Goal: Transaction & Acquisition: Purchase product/service

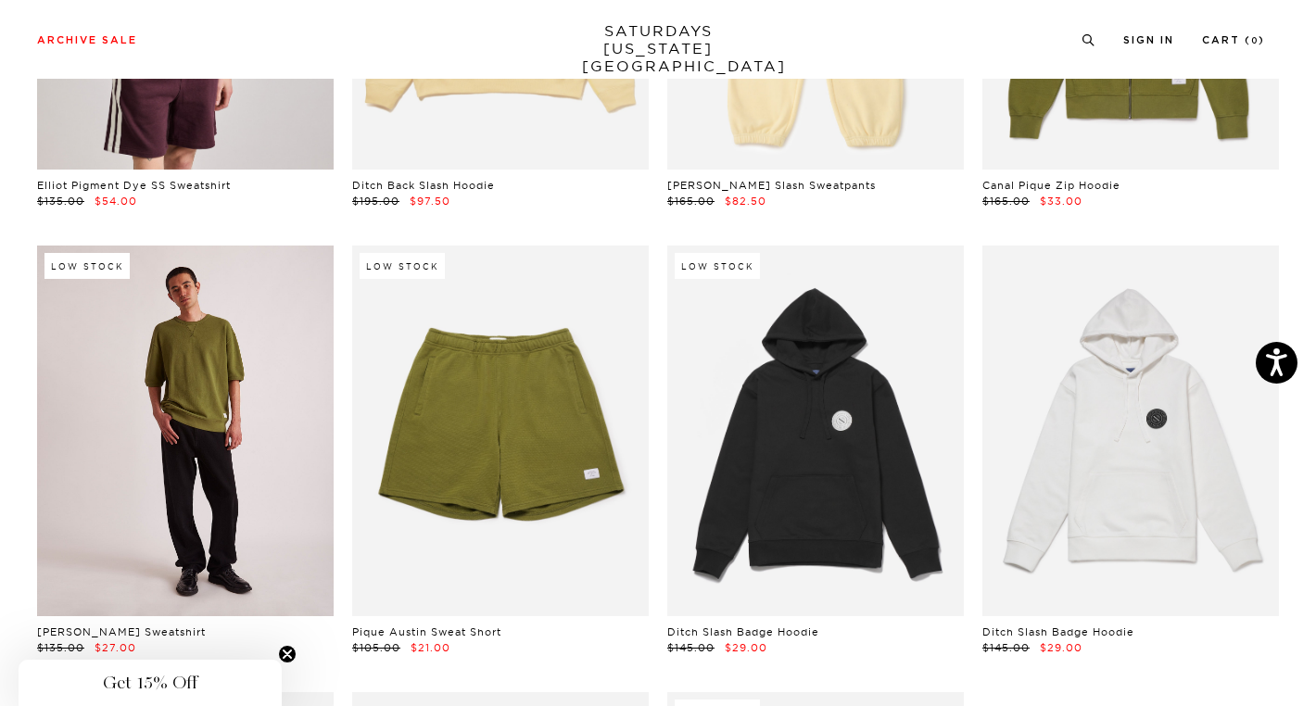
scroll to position [556, 0]
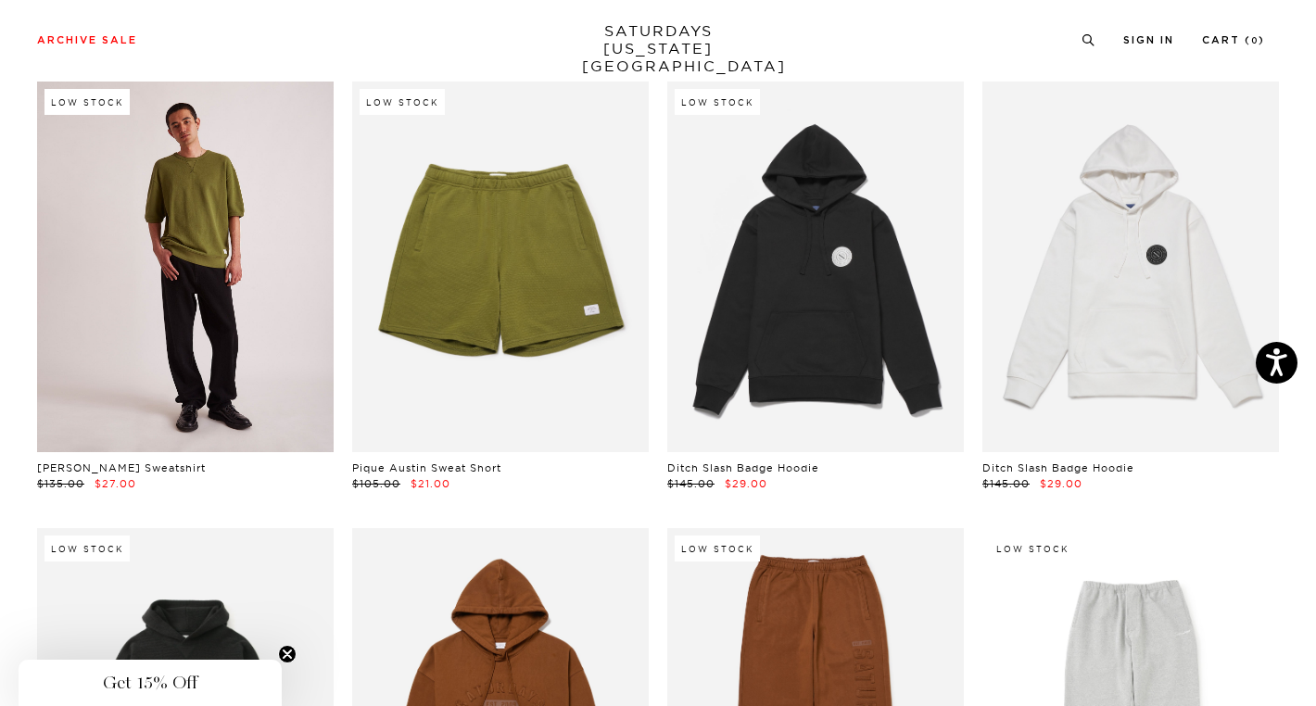
click at [193, 247] on link at bounding box center [185, 267] width 297 height 371
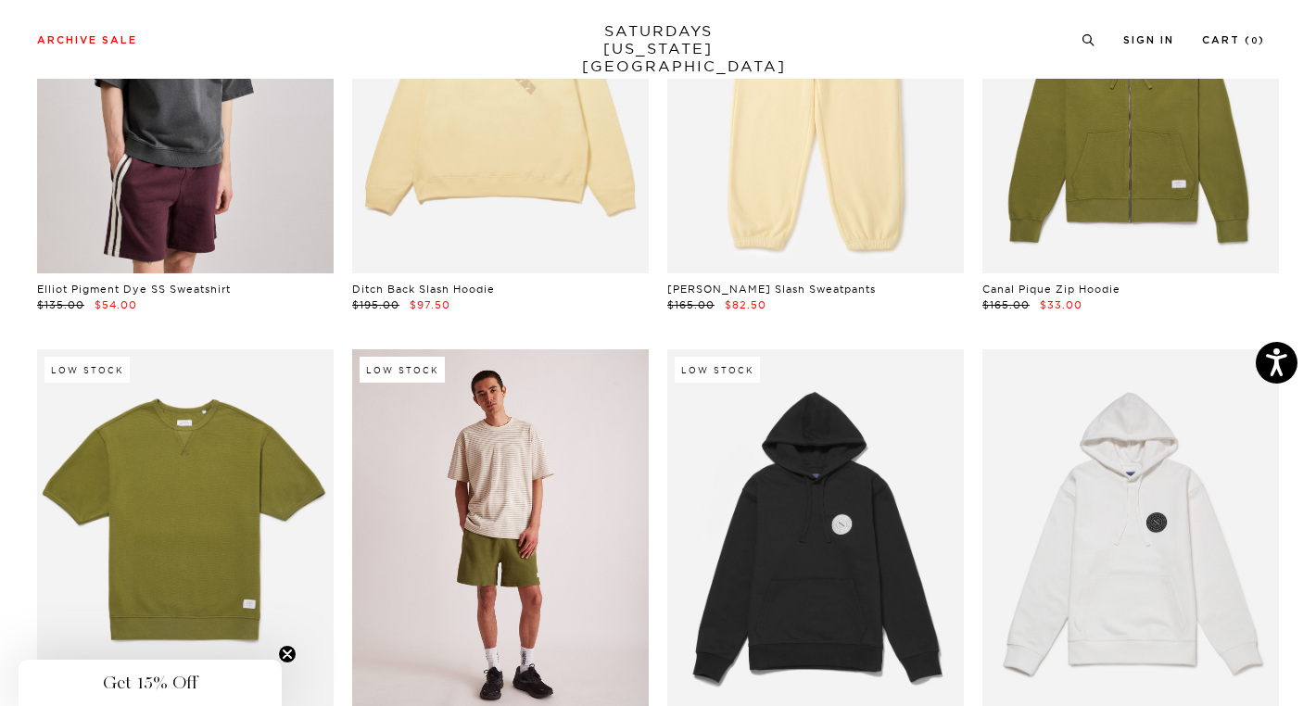
scroll to position [185, 0]
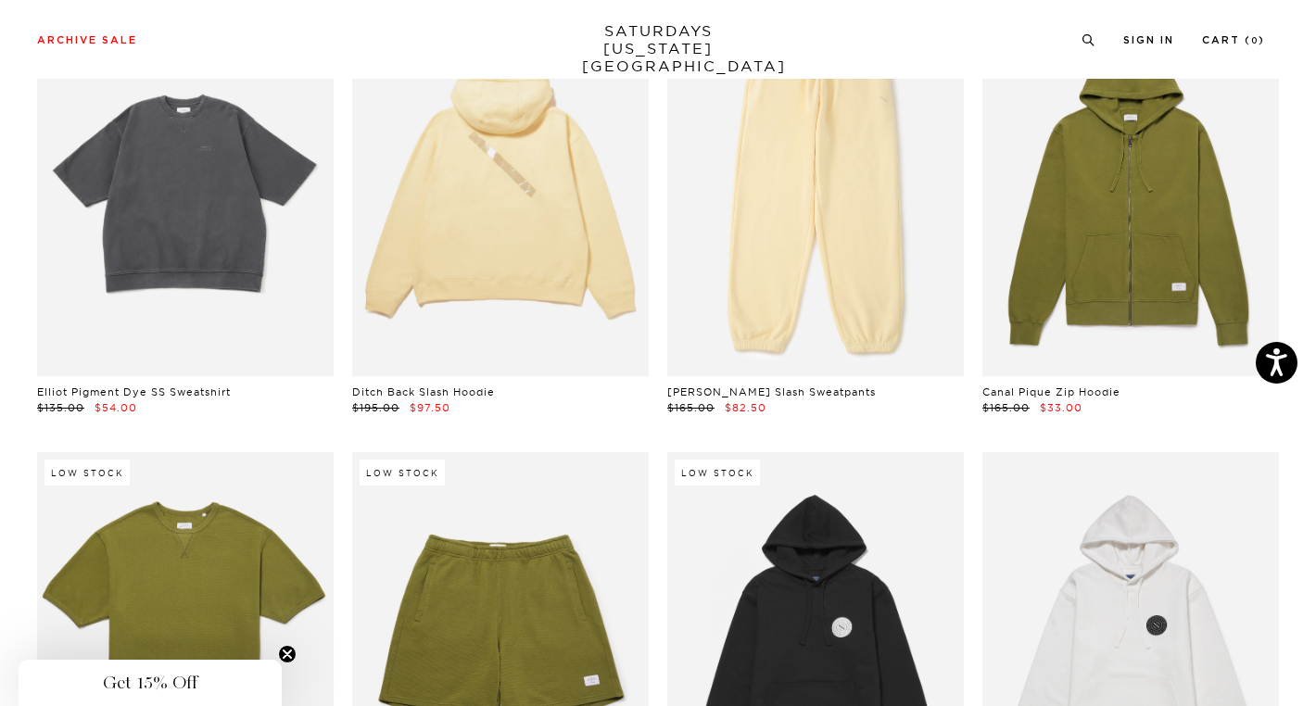
click at [238, 274] on link at bounding box center [185, 191] width 297 height 371
